Goal: Task Accomplishment & Management: Manage account settings

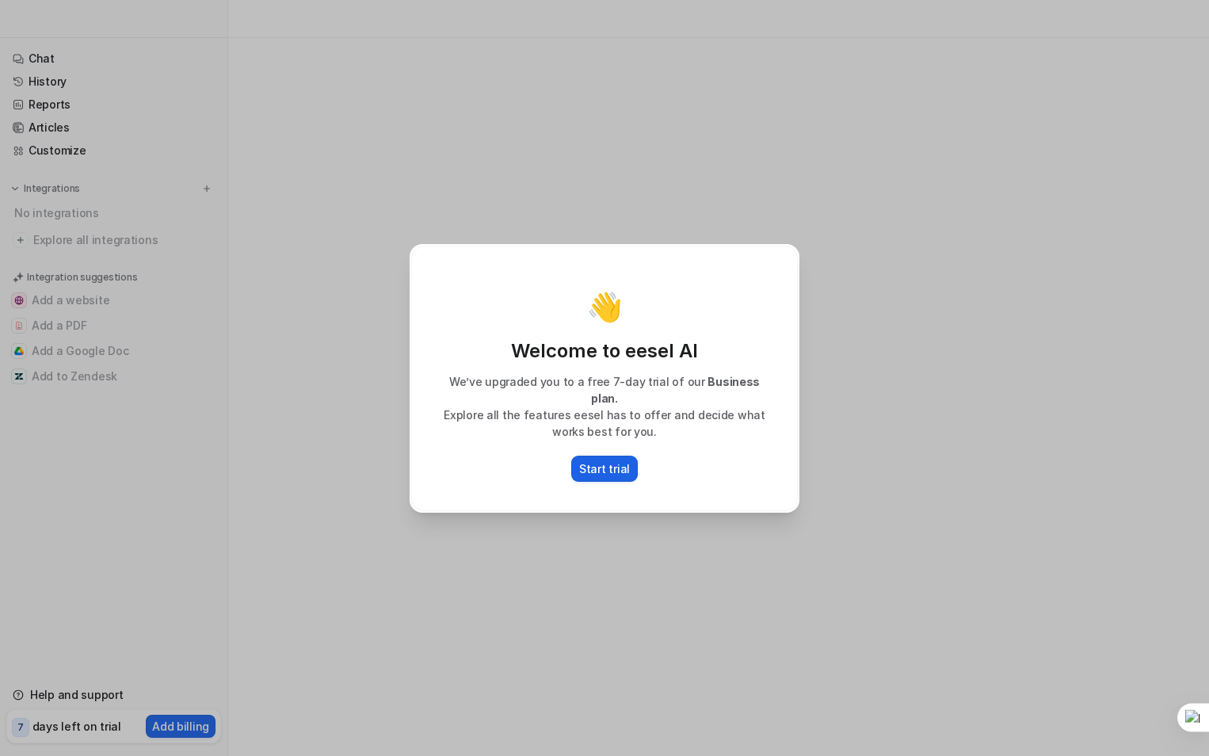
click at [597, 460] on p "Start trial" at bounding box center [604, 468] width 51 height 17
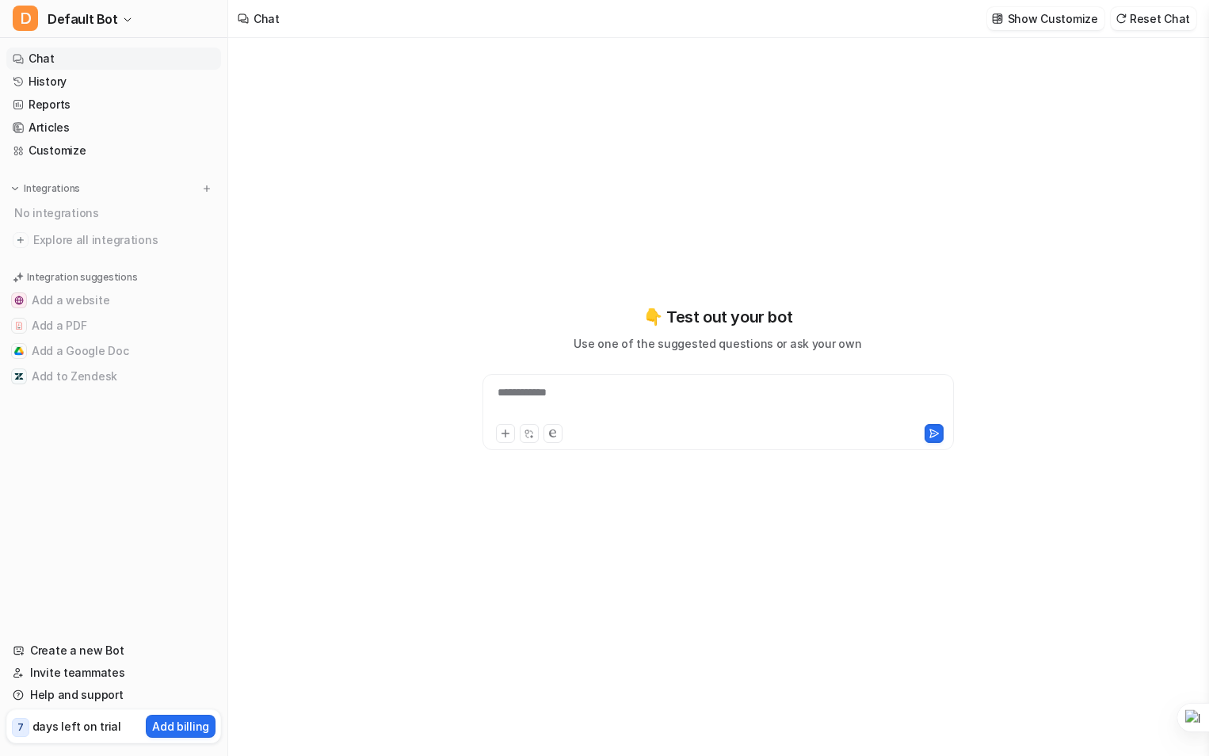
type textarea "**********"
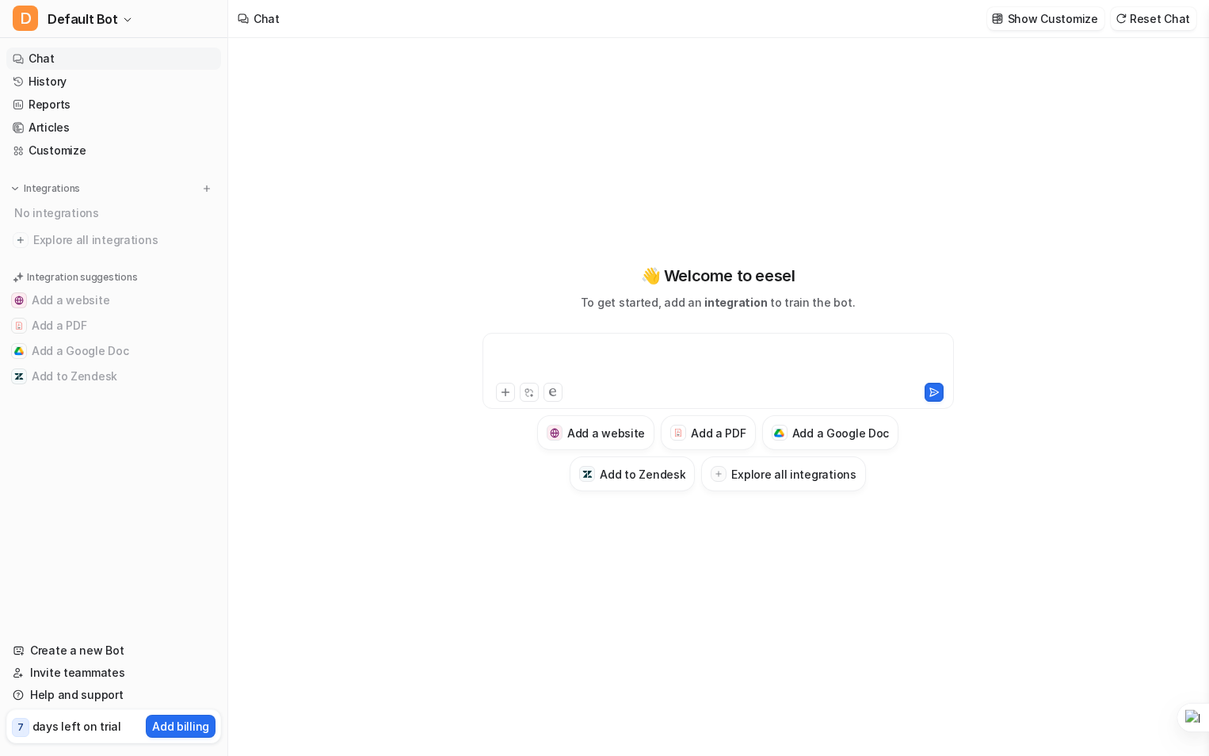
click at [616, 362] on div at bounding box center [719, 361] width 464 height 36
click at [94, 58] on link "Chat" at bounding box center [113, 59] width 215 height 22
click at [51, 101] on link "Reports" at bounding box center [113, 104] width 215 height 22
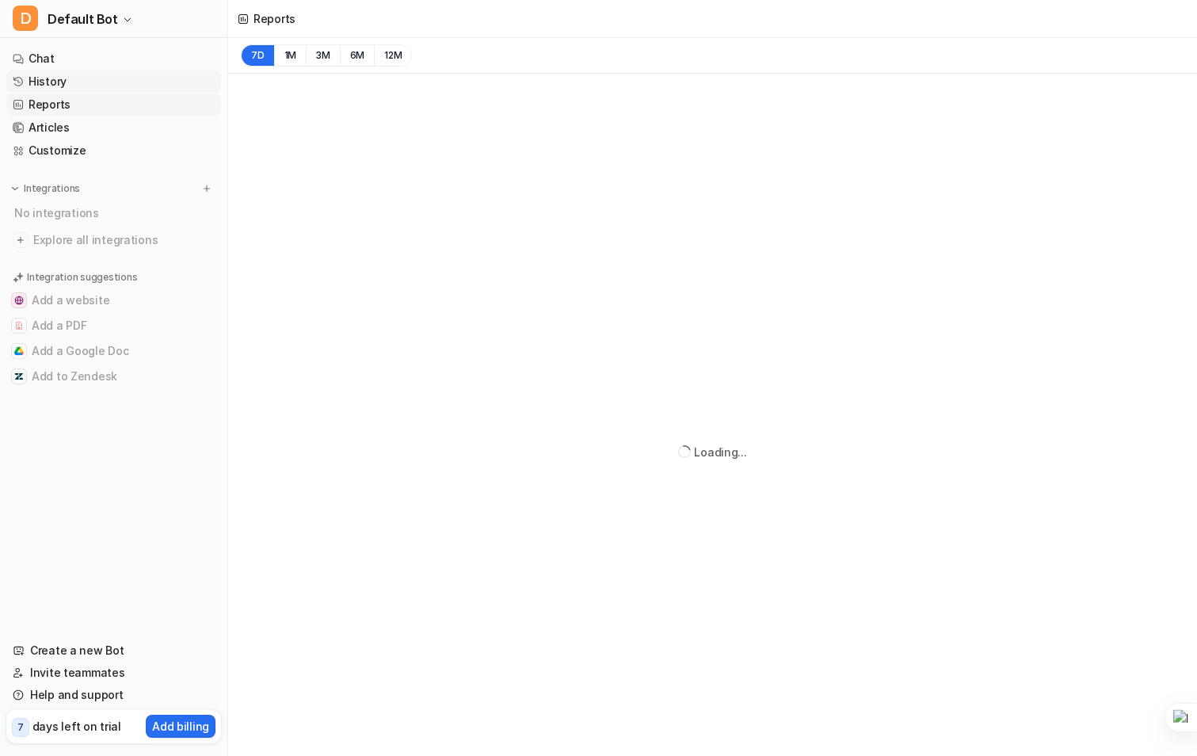
click at [52, 74] on link "History" at bounding box center [113, 82] width 215 height 22
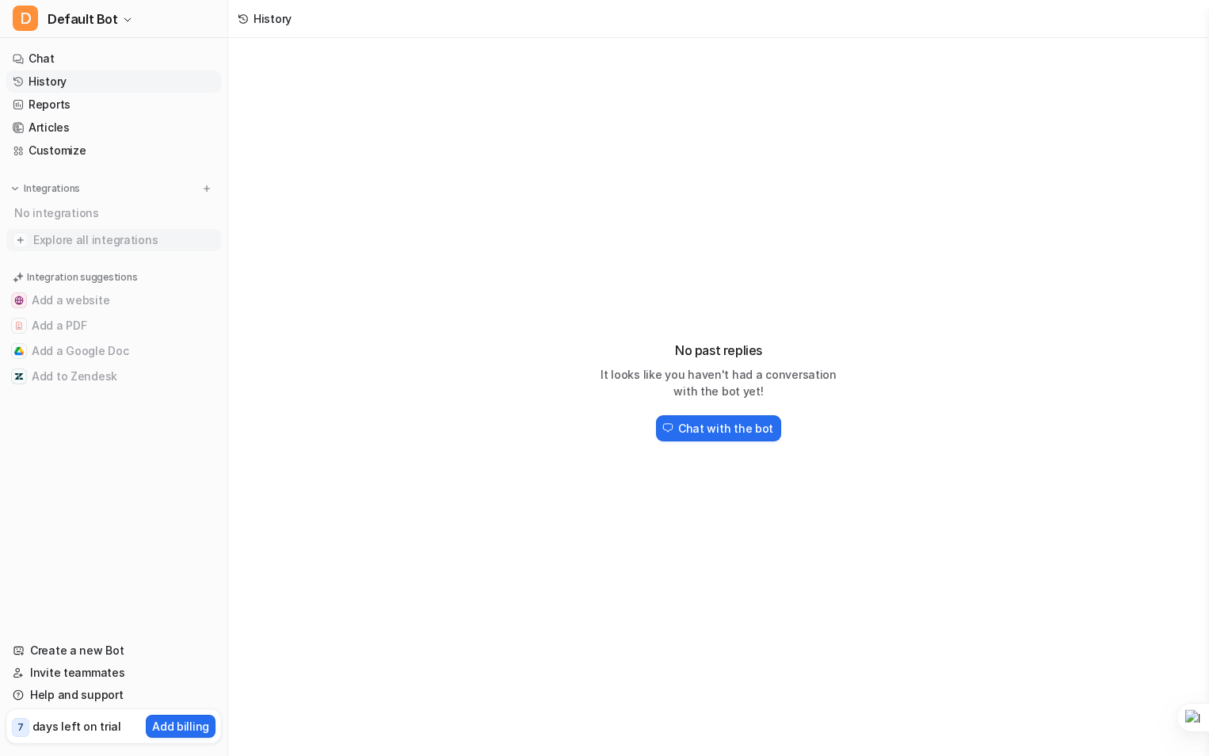
click at [89, 240] on span "Explore all integrations" at bounding box center [123, 239] width 181 height 25
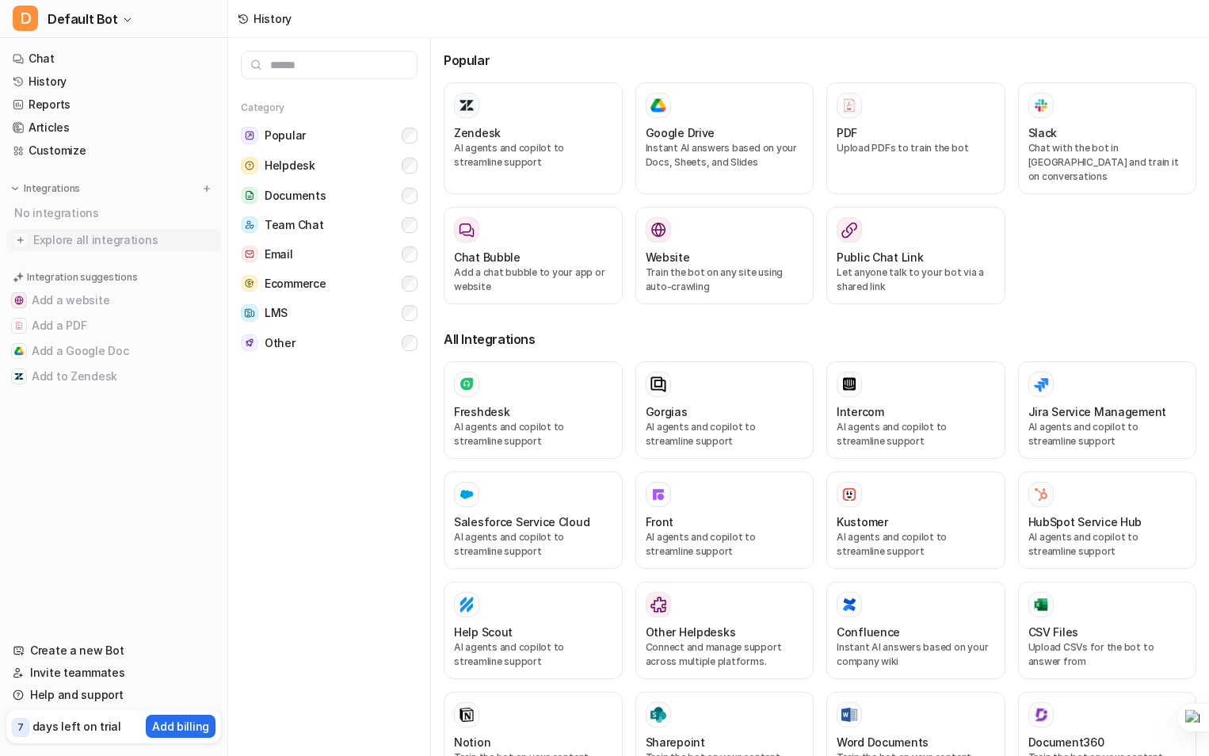
click at [17, 239] on img at bounding box center [21, 240] width 16 height 16
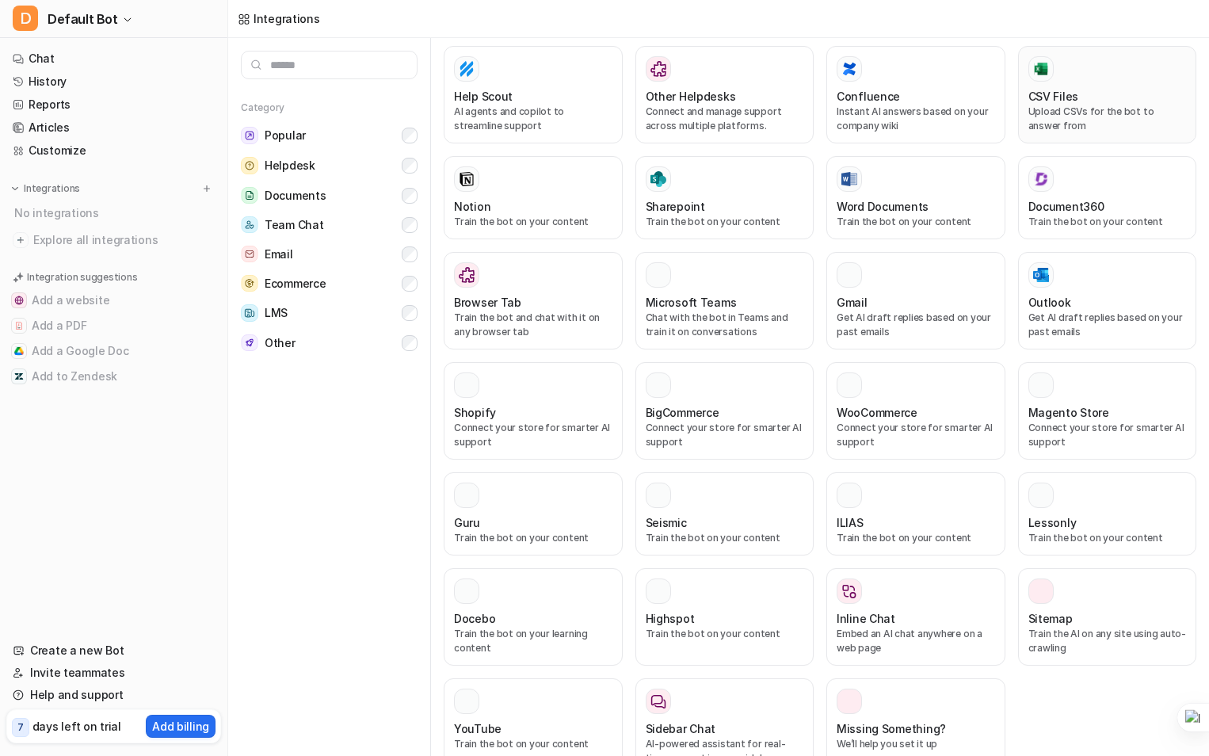
scroll to position [555, 0]
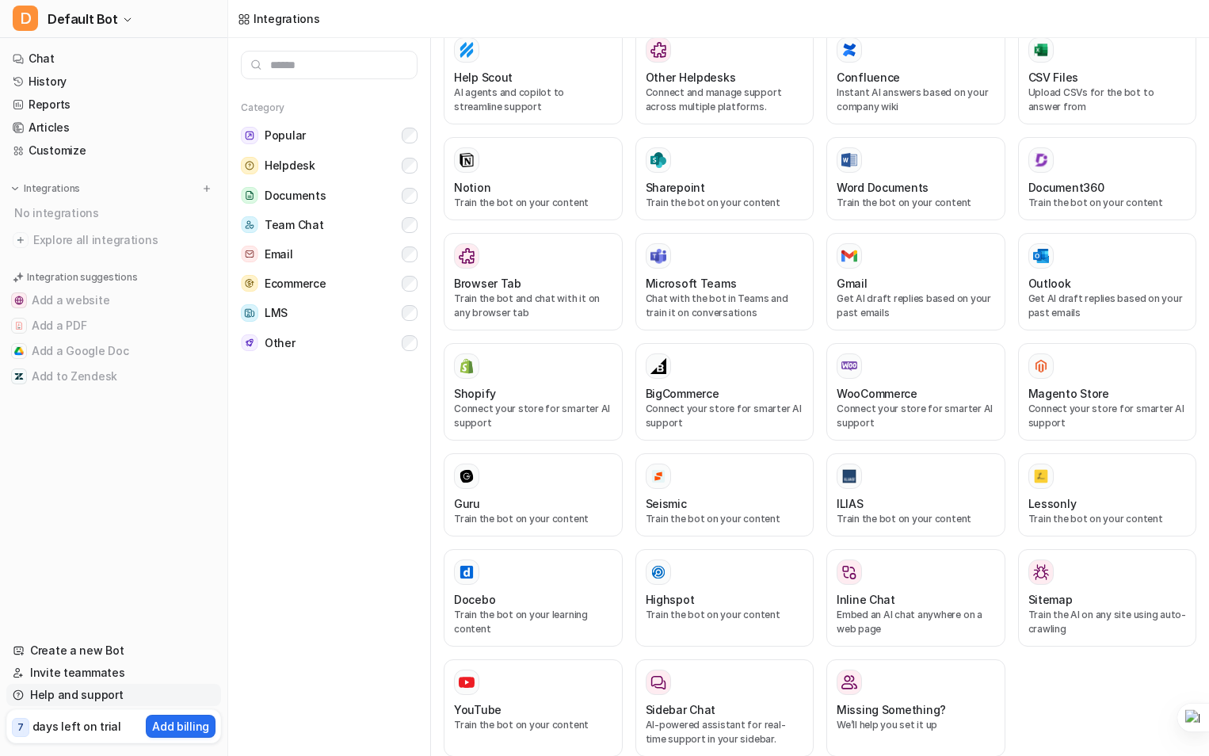
click at [83, 694] on link "Help and support" at bounding box center [113, 695] width 215 height 22
click at [325, 464] on div "Category Popular Helpdesk Documents Team Chat Email Ecommerce LMS Other" at bounding box center [329, 397] width 203 height 718
click at [185, 726] on p "Add billing" at bounding box center [180, 726] width 57 height 17
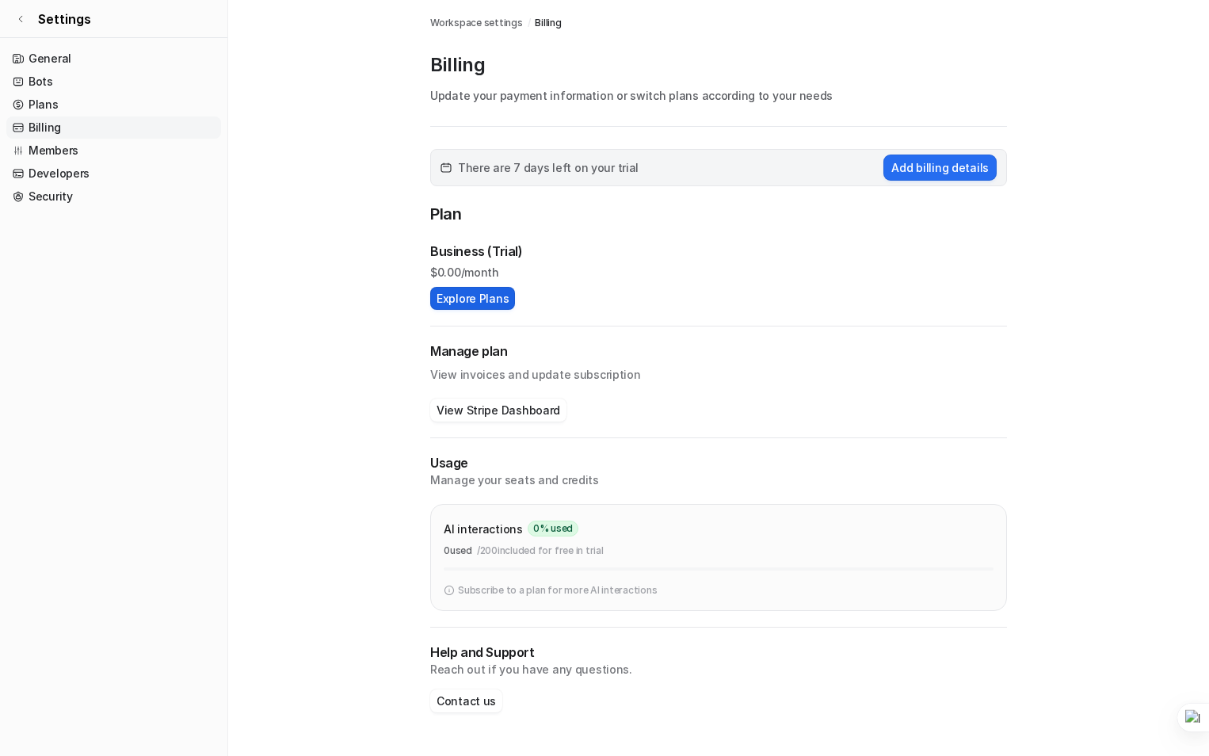
click at [471, 293] on button "Explore Plans" at bounding box center [472, 298] width 85 height 23
click at [60, 150] on link "Members" at bounding box center [113, 150] width 215 height 22
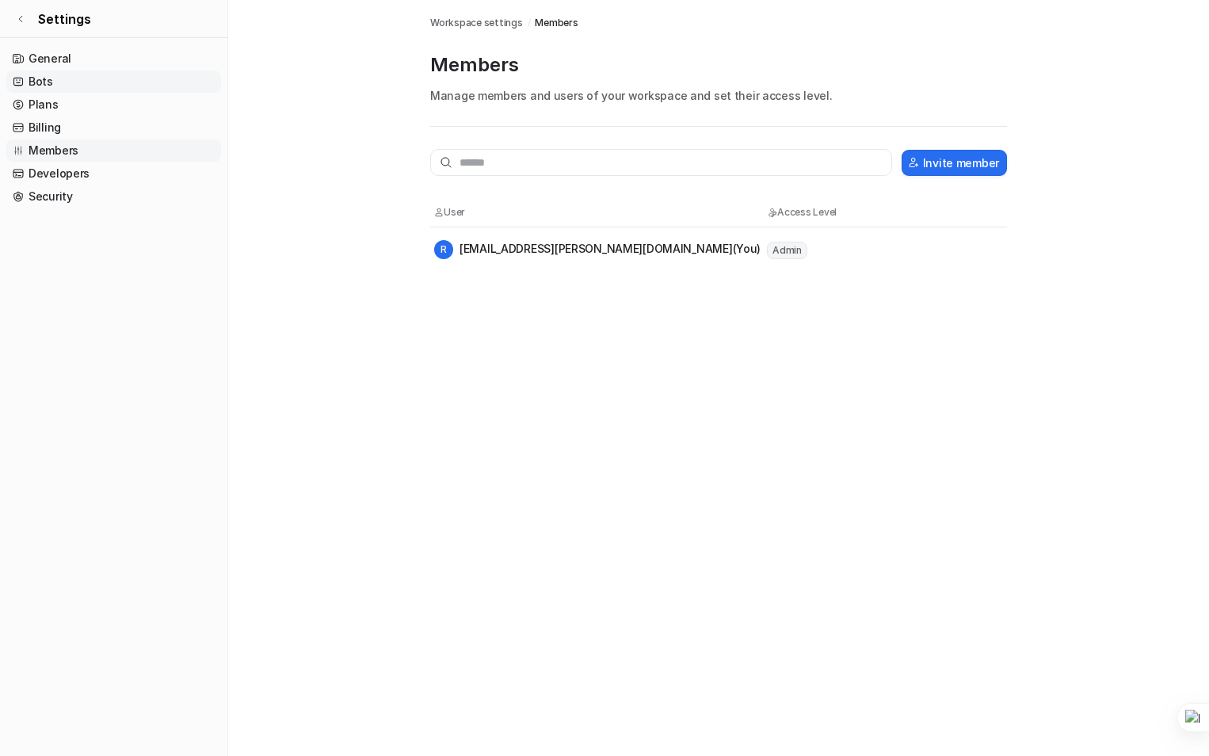
click at [44, 78] on link "Bots" at bounding box center [113, 82] width 215 height 22
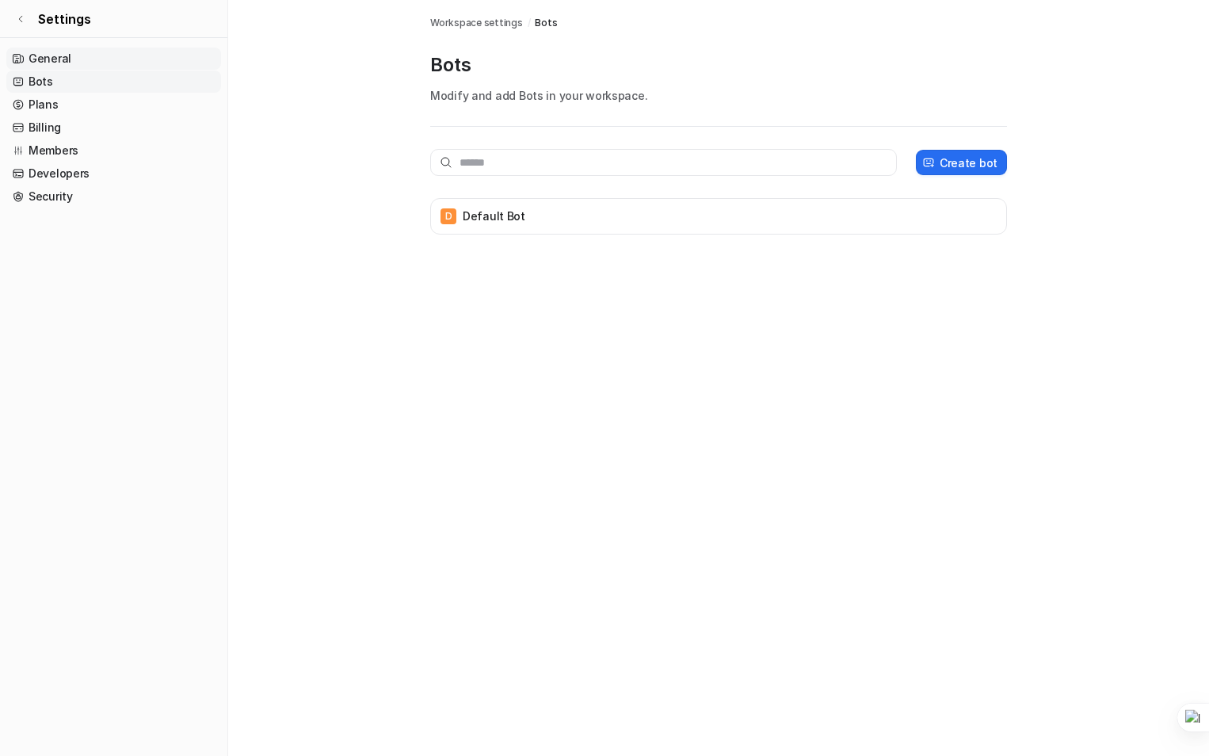
click at [55, 58] on link "General" at bounding box center [113, 59] width 215 height 22
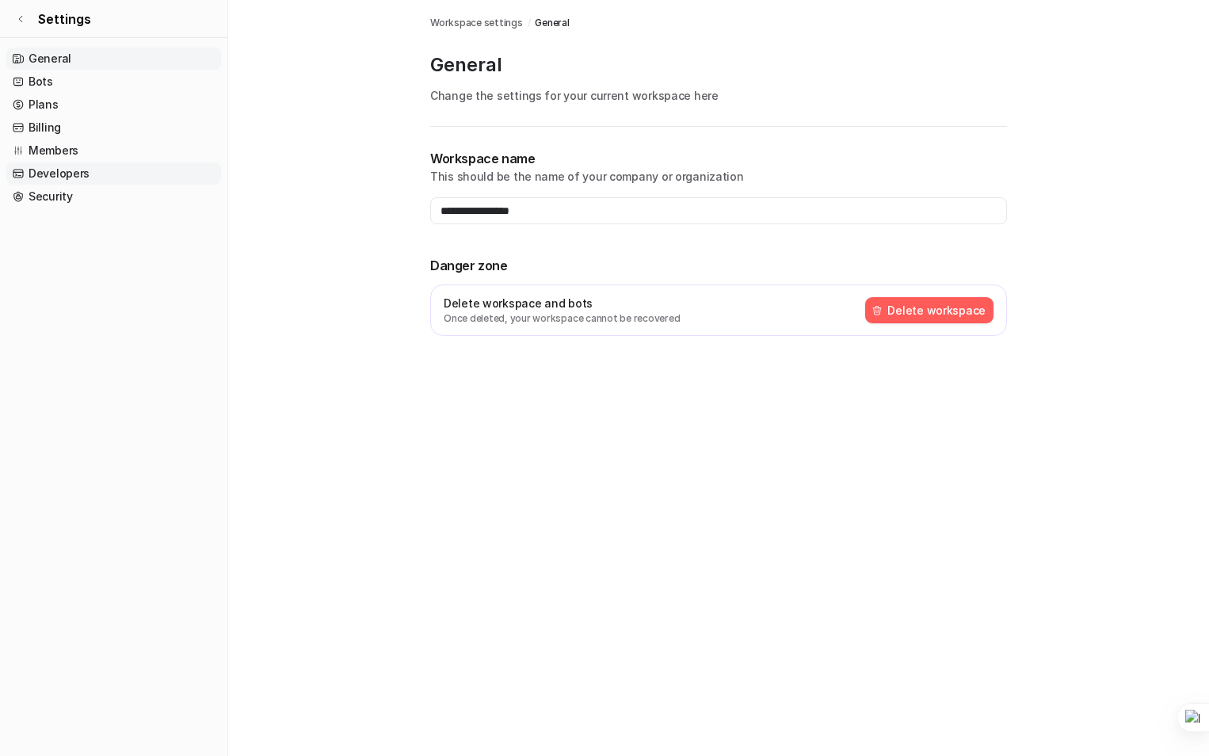
click at [63, 170] on link "Developers" at bounding box center [113, 173] width 215 height 22
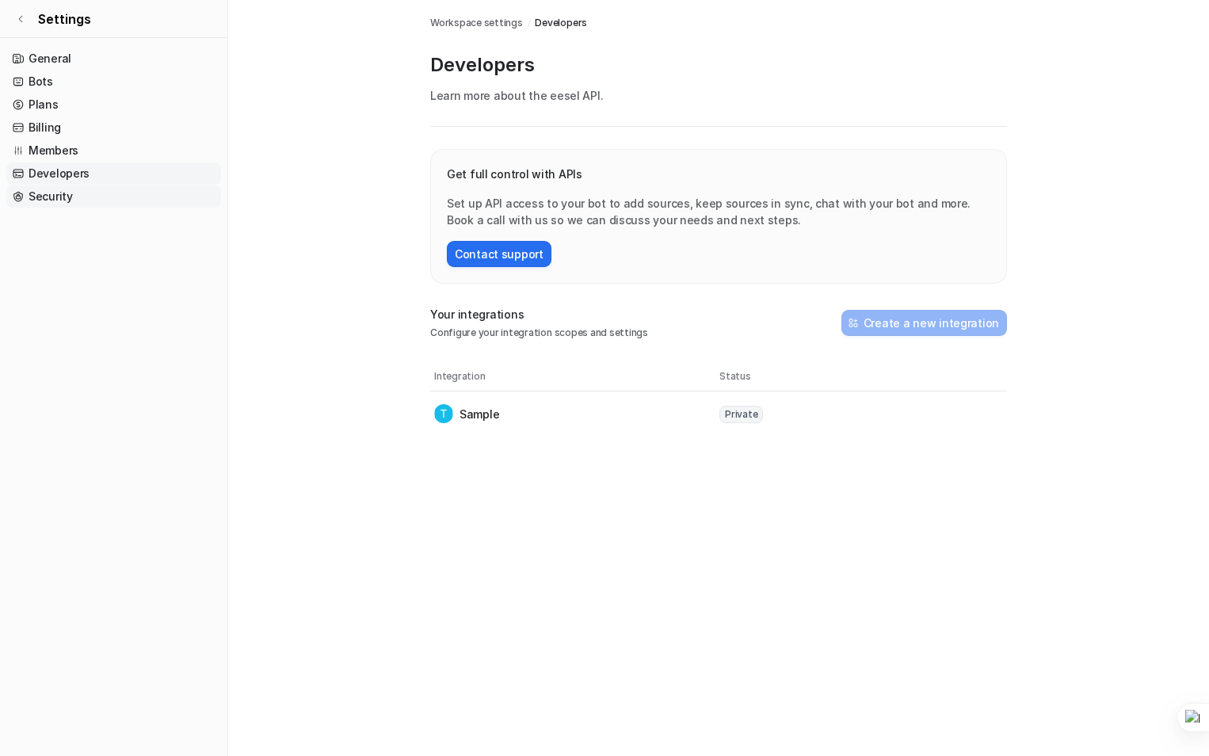
drag, startPoint x: 49, startPoint y: 193, endPoint x: 62, endPoint y: 196, distance: 13.1
click at [49, 193] on link "Security" at bounding box center [113, 196] width 215 height 22
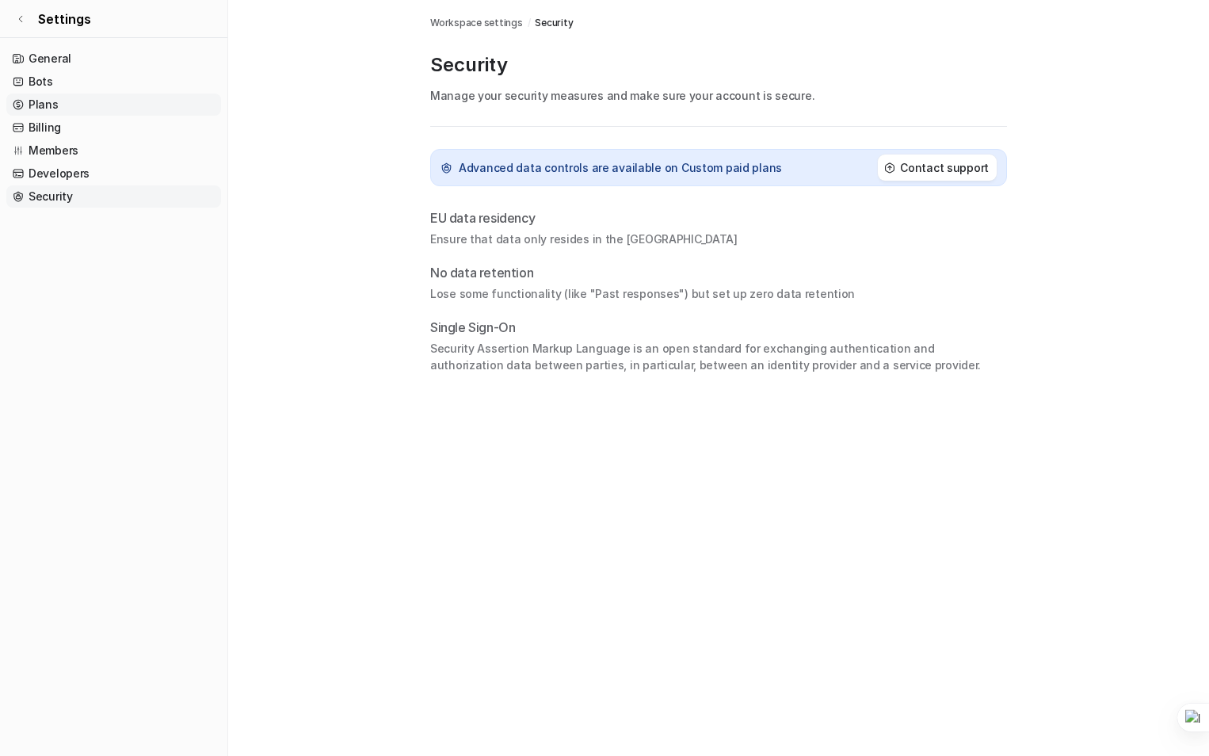
click at [46, 97] on ul "General Bots Plans Billing Members Developers Security" at bounding box center [113, 128] width 215 height 160
click at [45, 101] on link "Plans" at bounding box center [113, 104] width 215 height 22
